Goal: Task Accomplishment & Management: Manage account settings

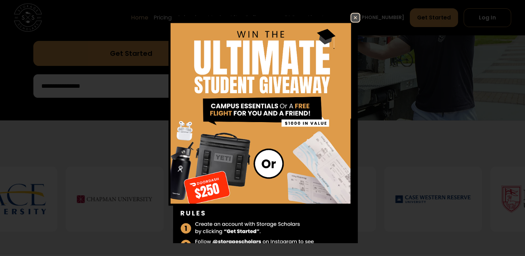
scroll to position [35, 0]
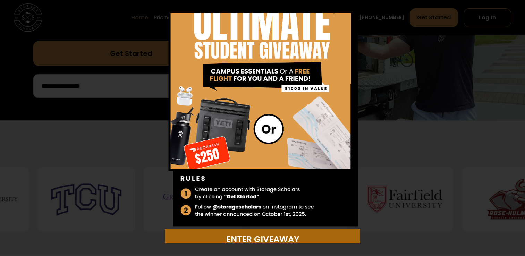
click at [274, 233] on div "Enter Giveaway" at bounding box center [262, 239] width 187 height 12
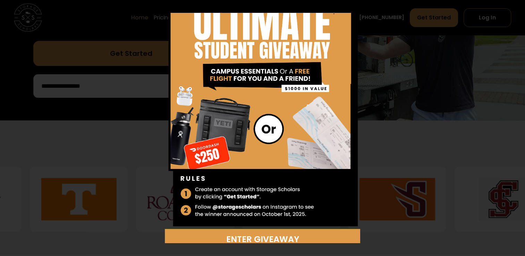
click at [410, 86] on div "Enter Giveaway" at bounding box center [263, 128] width 520 height 230
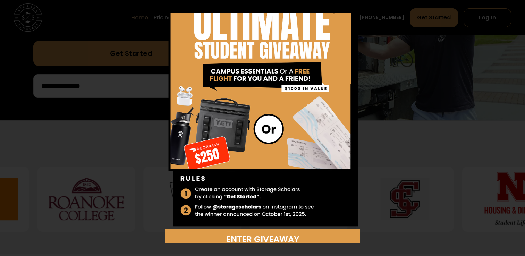
scroll to position [0, 0]
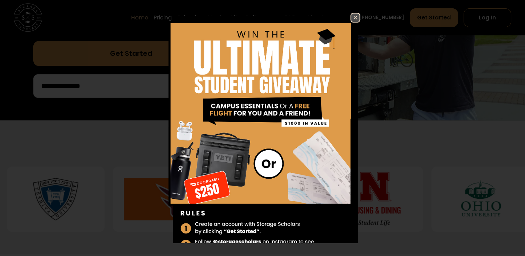
click at [351, 16] on img at bounding box center [355, 18] width 8 height 8
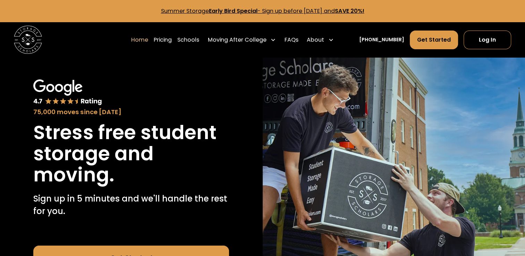
click at [340, 11] on link "Summer Storage Early Bird Special - Sign up before October 1st, 2025 and SAVE 2…" at bounding box center [262, 11] width 203 height 8
click at [470, 38] on link "Log In" at bounding box center [487, 40] width 48 height 19
